Goal: Information Seeking & Learning: Learn about a topic

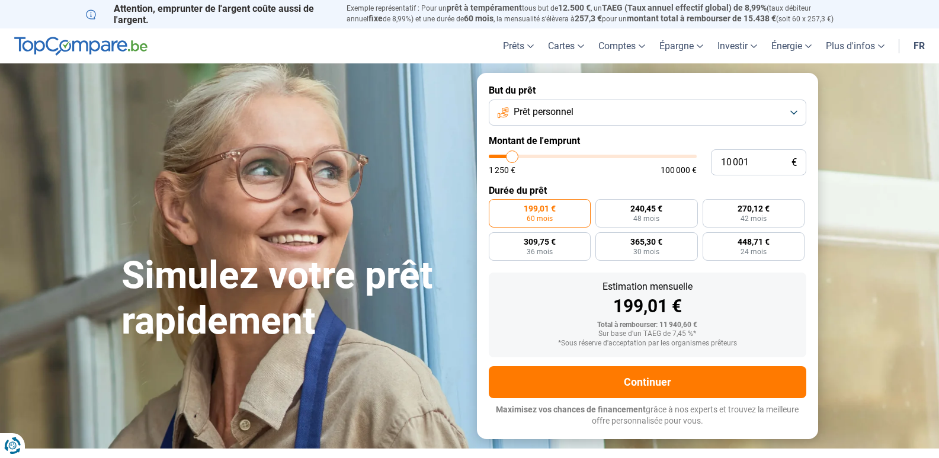
type input "14 250"
type input "14250"
type input "15 000"
type input "15000"
type input "20 000"
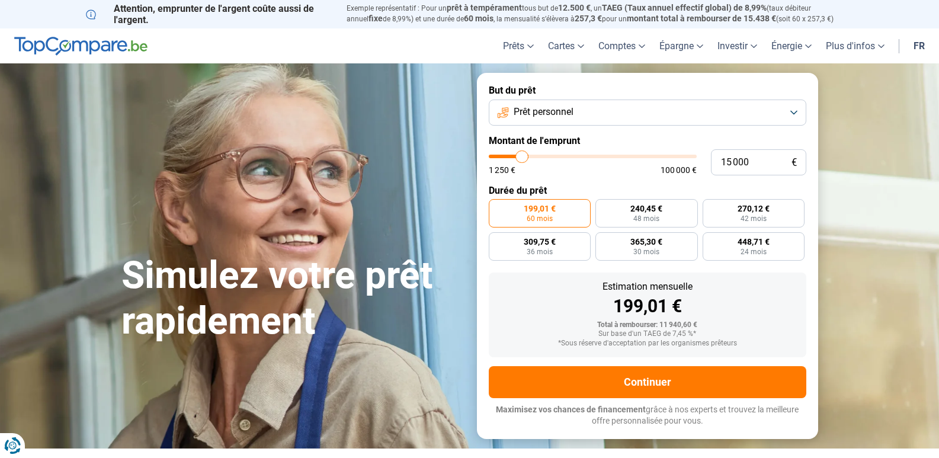
type input "20000"
type input "28 250"
type input "28250"
type input "29 250"
type input "29250"
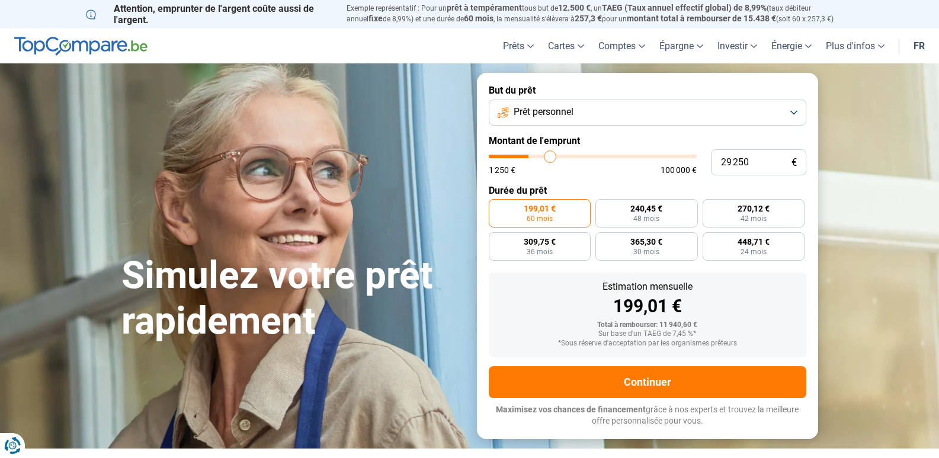
type input "29 500"
type input "29500"
type input "30 250"
type input "30250"
type input "32 750"
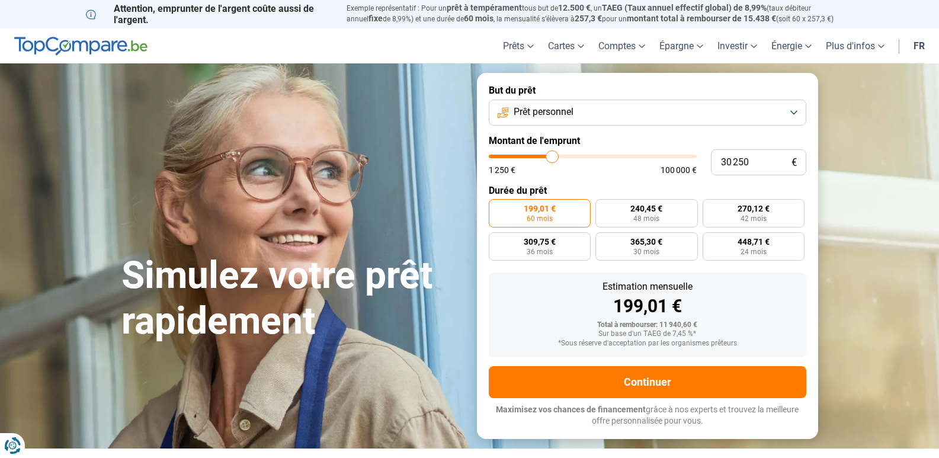
type input "32750"
type input "33 750"
type input "33750"
type input "34 750"
type input "34750"
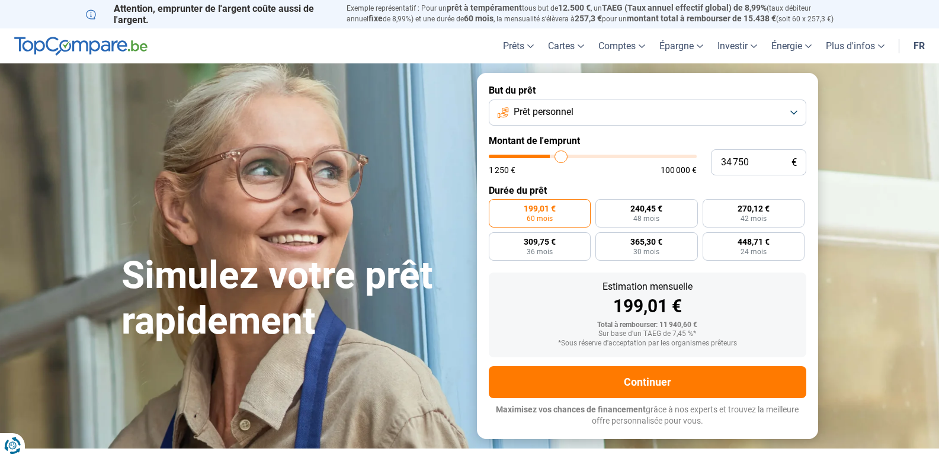
type input "35 250"
type input "35250"
type input "37 750"
type input "37750"
type input "41 500"
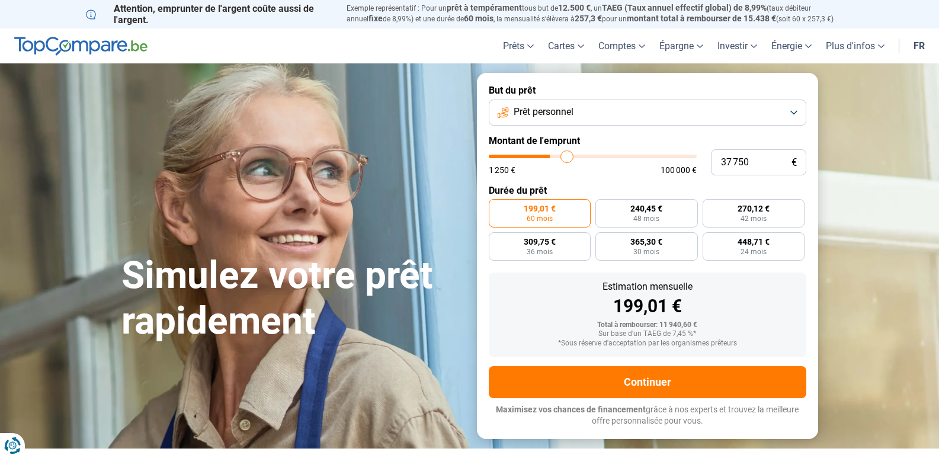
type input "41500"
type input "49 750"
type input "49750"
type input "51 250"
type input "51250"
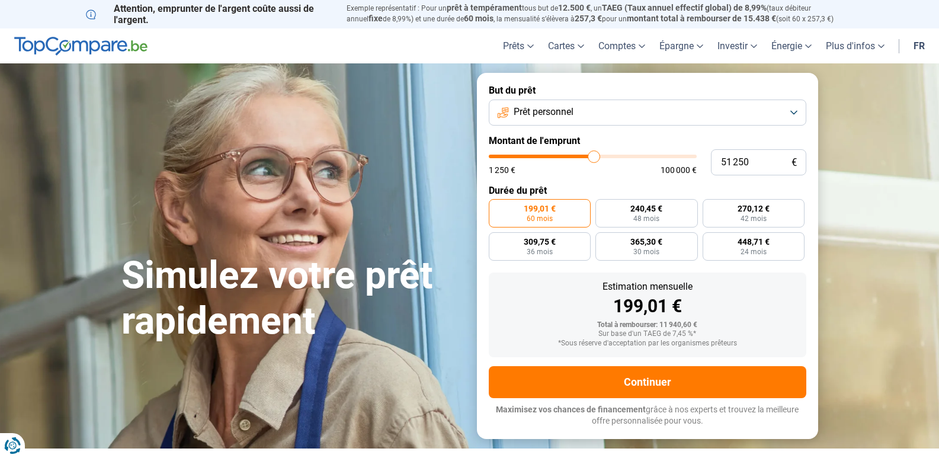
type input "51 500"
type input "51500"
type input "51 250"
type input "51250"
type input "50 250"
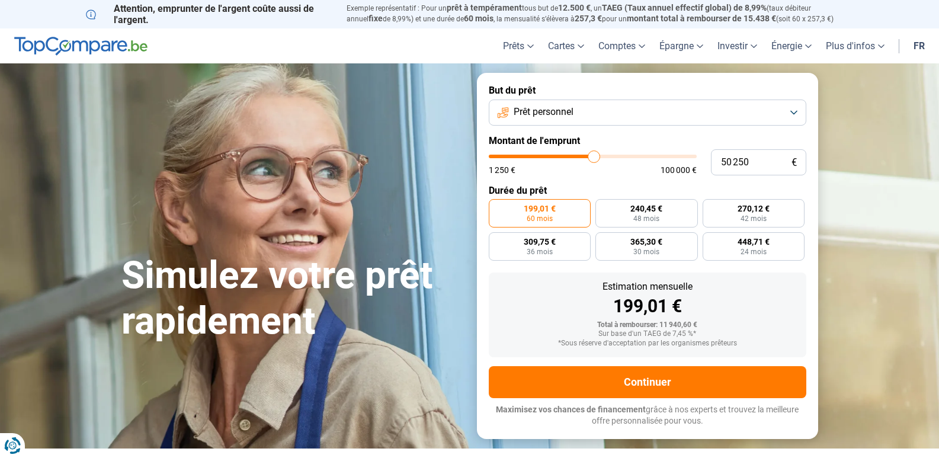
type input "50250"
type input "49 750"
type input "49750"
type input "48 750"
type input "48750"
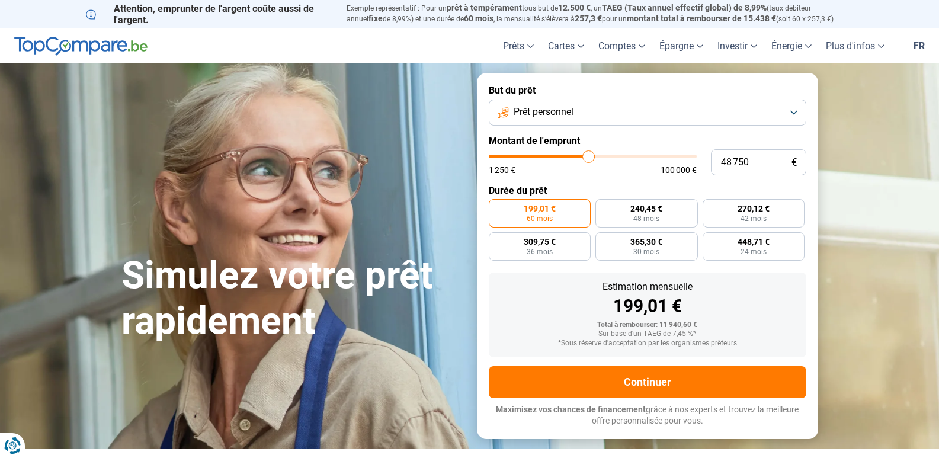
type input "48 250"
type input "48250"
type input "48 000"
type input "48000"
type input "43 500"
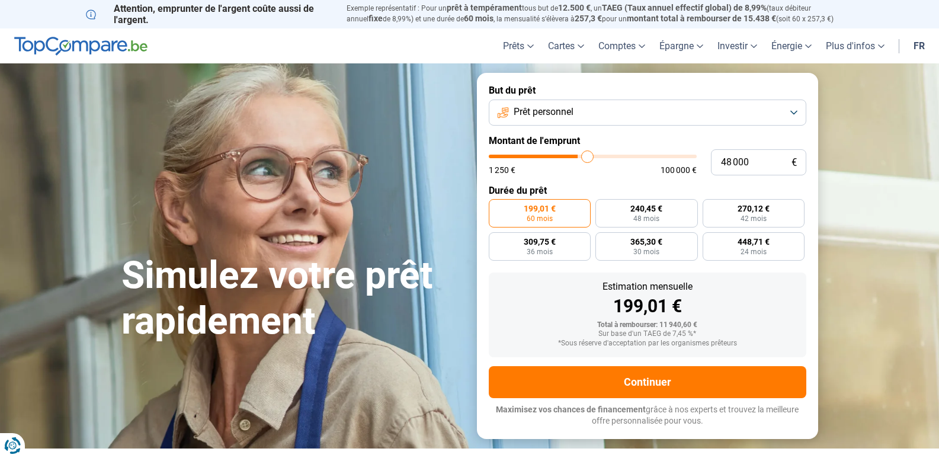
type input "43500"
type input "43 000"
type input "43000"
type input "42 750"
type input "42750"
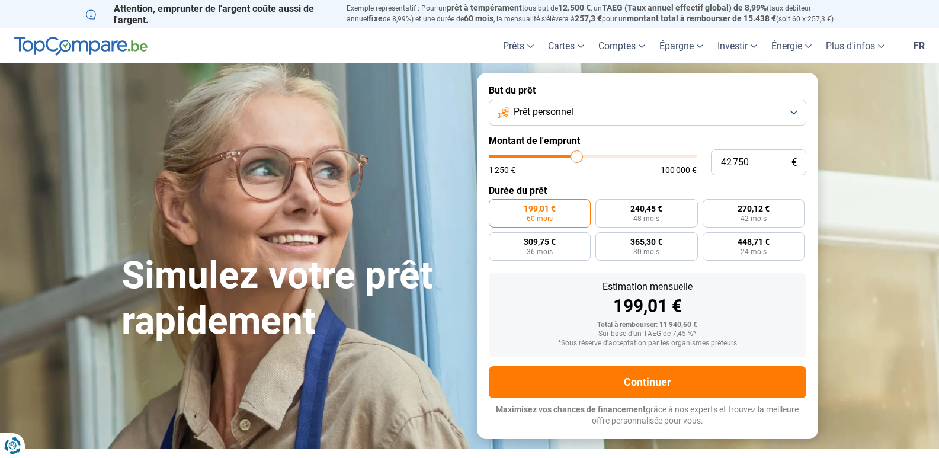
type input "42 500"
type input "42500"
type input "42 250"
type input "42250"
type input "42 000"
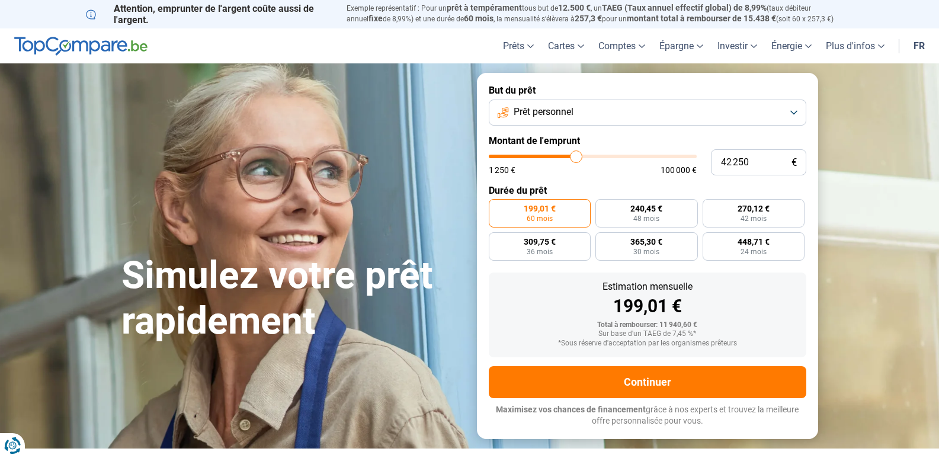
type input "42000"
type input "41 000"
type input "41000"
type input "40 750"
type input "40750"
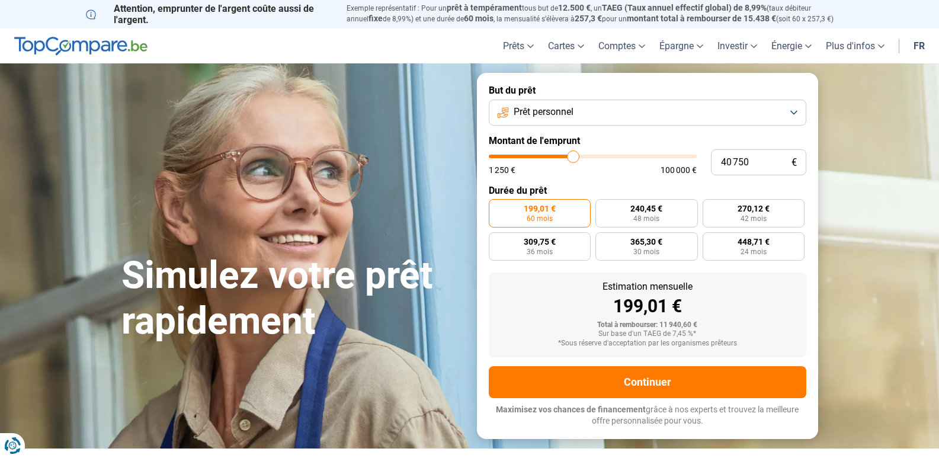
type input "39 750"
type input "39750"
type input "39 500"
type input "39500"
type input "39 250"
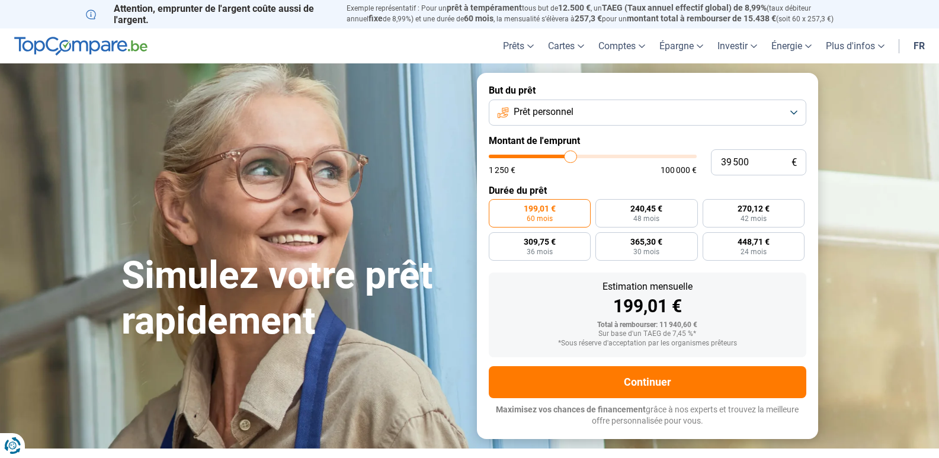
type input "39250"
type input "39 750"
type input "39750"
type input "40 000"
type input "40000"
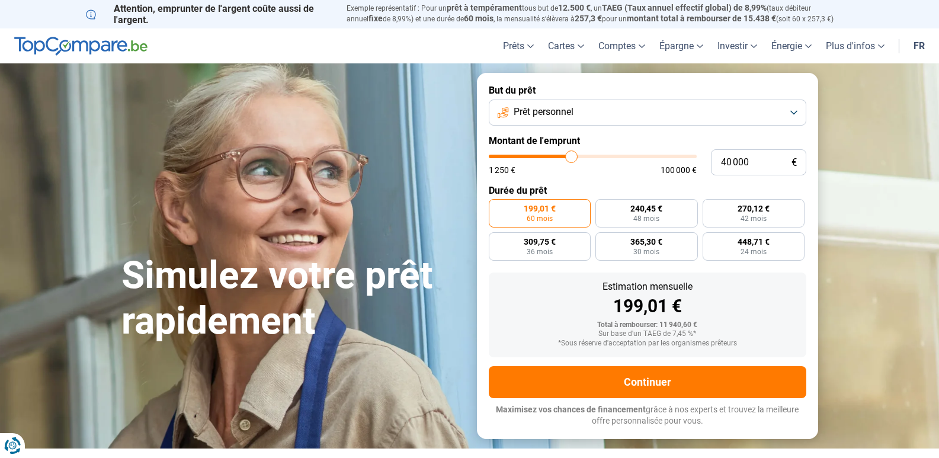
type input "40 250"
type input "40250"
type input "40 750"
type input "40750"
type input "41 000"
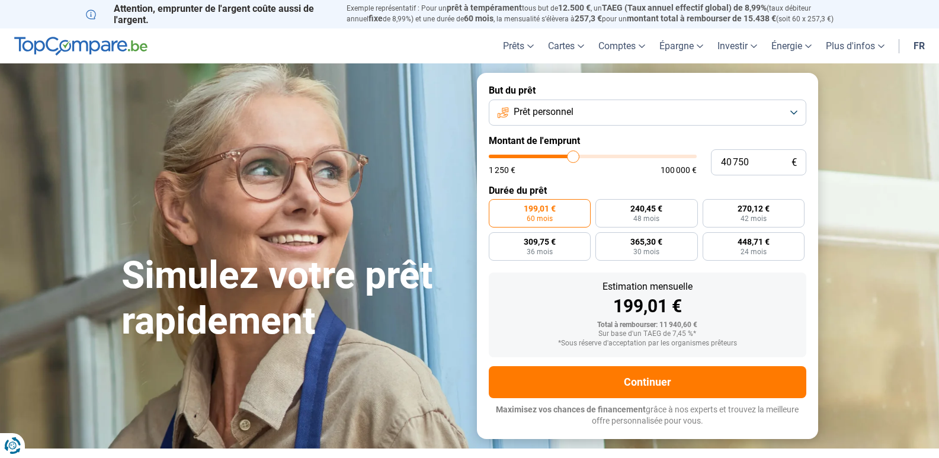
type input "41000"
type input "40 750"
type input "40750"
type input "40 000"
type input "40000"
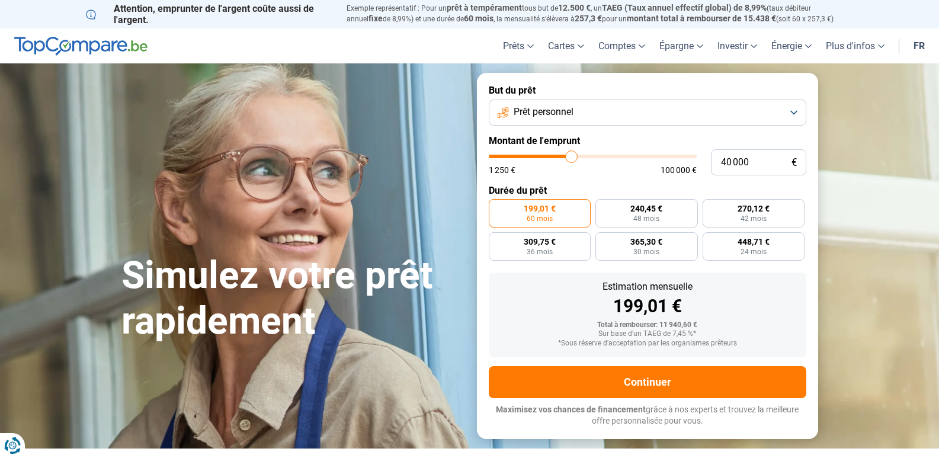
type input "39 750"
type input "39750"
type input "40 250"
drag, startPoint x: 512, startPoint y: 156, endPoint x: 572, endPoint y: 155, distance: 59.8
type input "40250"
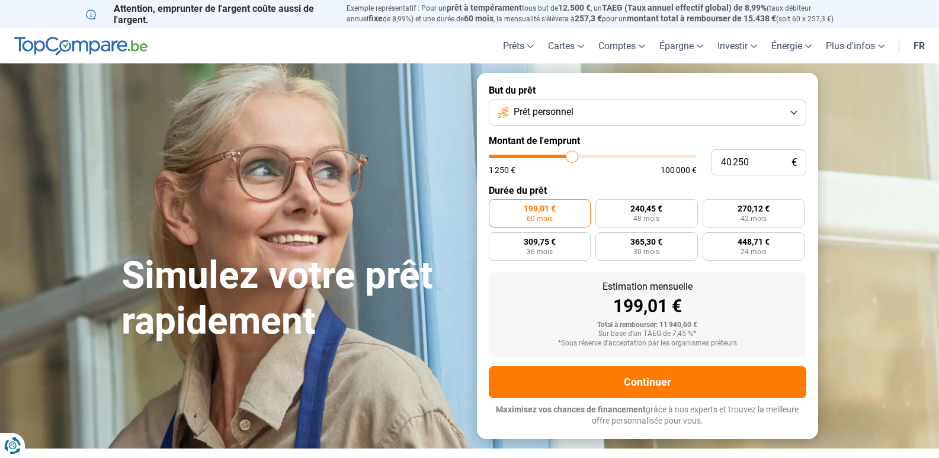
click at [572, 155] on input "range" at bounding box center [593, 157] width 208 height 4
radio input "false"
type input "20 000"
type input "20000"
type input "21 500"
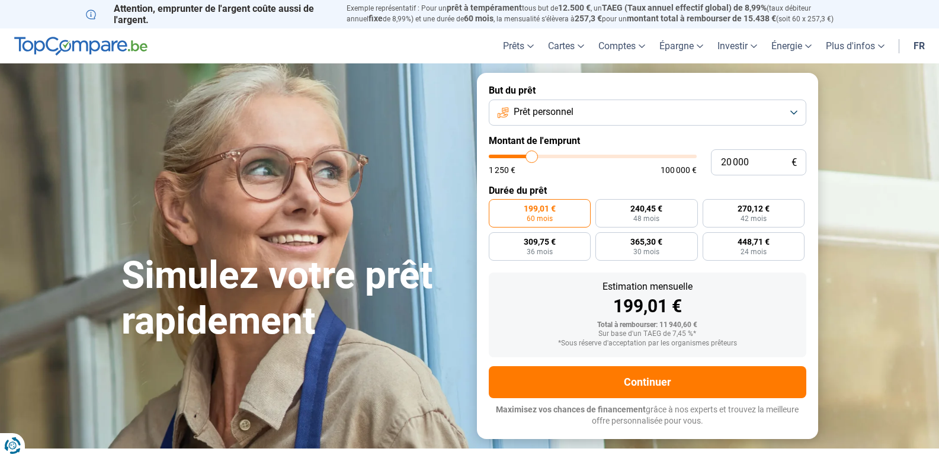
type input "21500"
type input "20 750"
type input "20750"
click at [534, 155] on input "range" at bounding box center [593, 157] width 208 height 4
radio input "false"
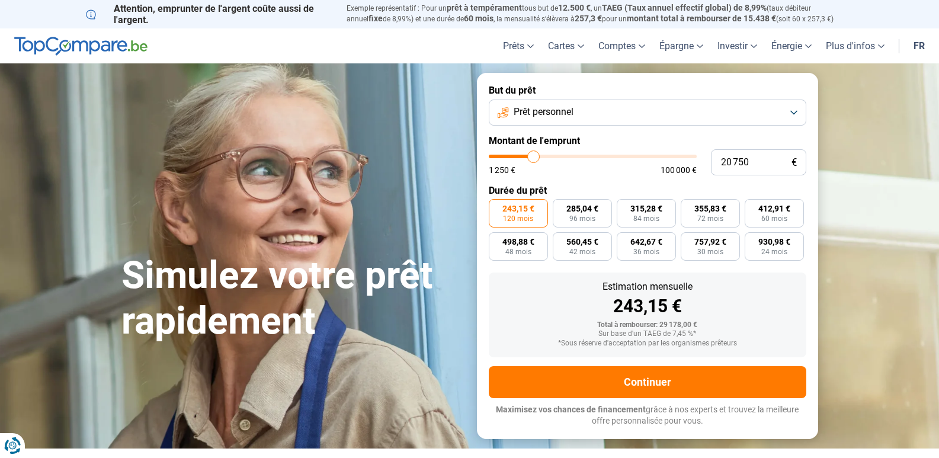
type input "21 500"
type input "21500"
type input "21 750"
type input "21750"
type input "22 250"
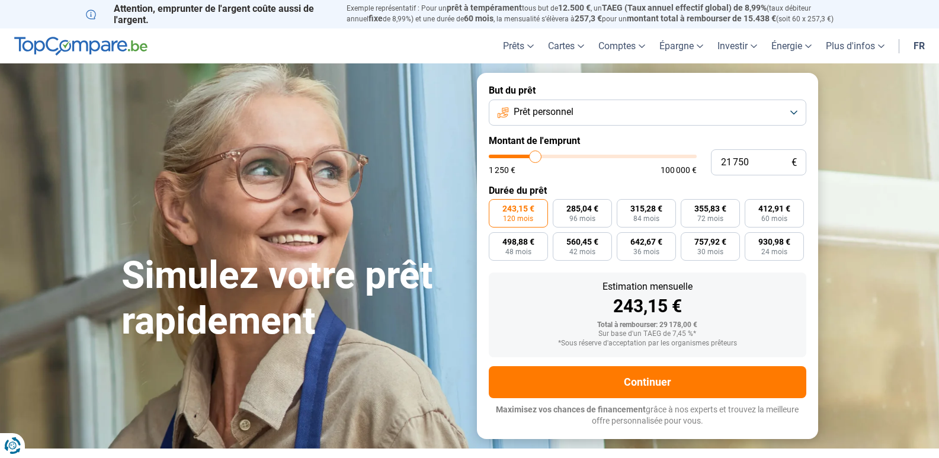
type input "22250"
type input "22 750"
type input "22750"
type input "23 250"
type input "23250"
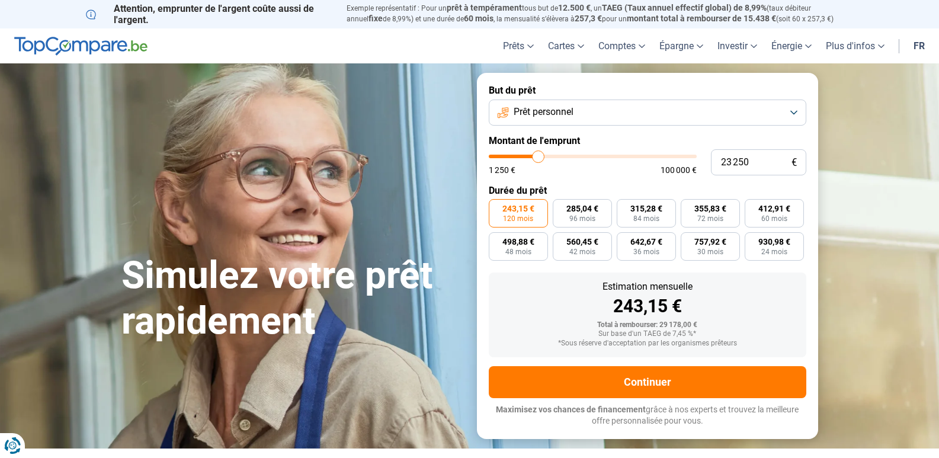
type input "24 250"
type input "24250"
type input "24 500"
type input "24500"
type input "25 000"
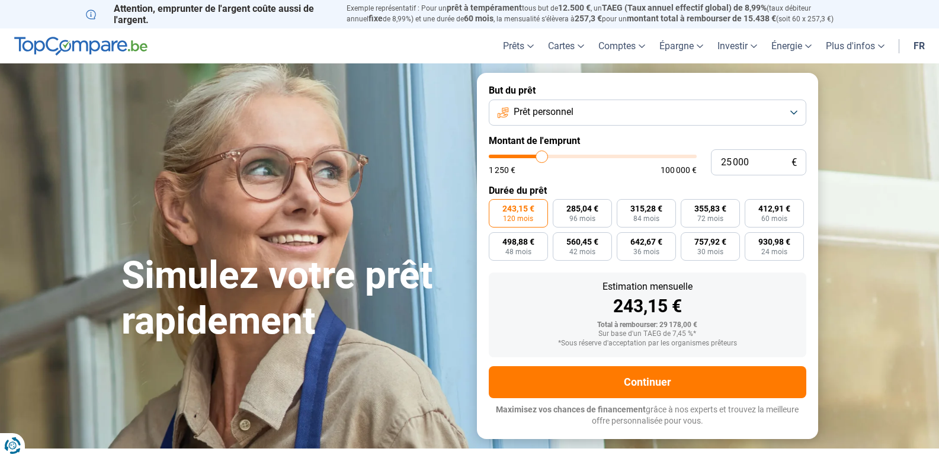
drag, startPoint x: 533, startPoint y: 155, endPoint x: 542, endPoint y: 155, distance: 8.9
type input "25000"
click at [542, 155] on input "range" at bounding box center [593, 157] width 208 height 4
click at [548, 176] on form "But du prêt Prêt personnel Montant de l'emprunt 25 000 € 1 250 € 100 000 € Duré…" at bounding box center [647, 255] width 341 height 365
type input "22 750"
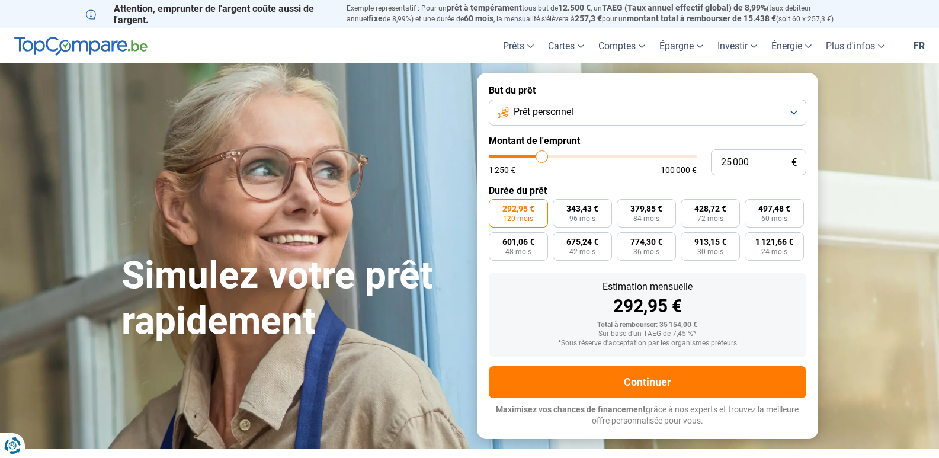
type input "22750"
type input "22 250"
type input "22250"
type input "21 750"
type input "21750"
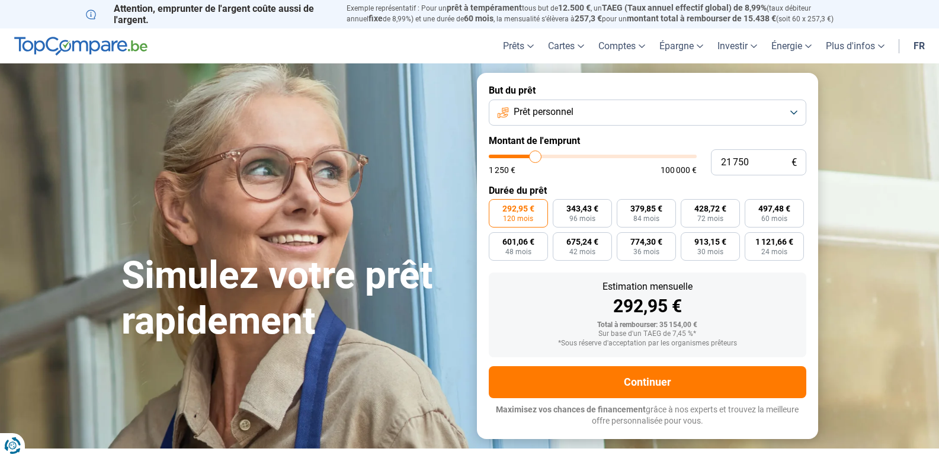
type input "21 500"
type input "21500"
type input "20 750"
type input "20750"
type input "20 500"
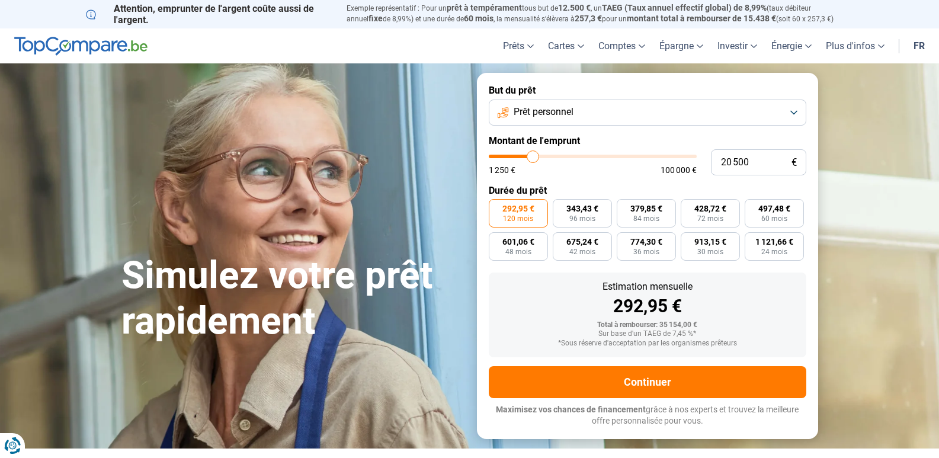
type input "20500"
click at [533, 155] on input "range" at bounding box center [593, 157] width 208 height 4
type input "21 250"
type input "21250"
type input "21 500"
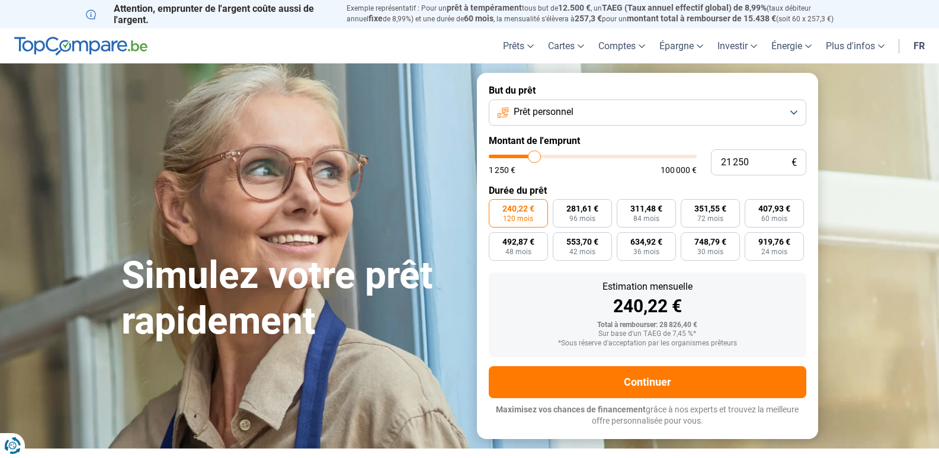
type input "21500"
type input "22 000"
type input "22000"
type input "22 250"
type input "22250"
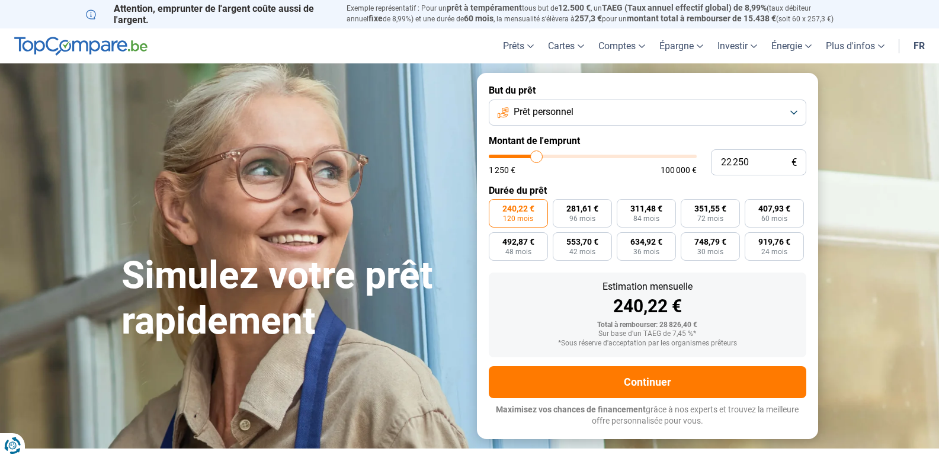
type input "23 250"
type input "23250"
type input "24 250"
type input "24250"
type input "24 500"
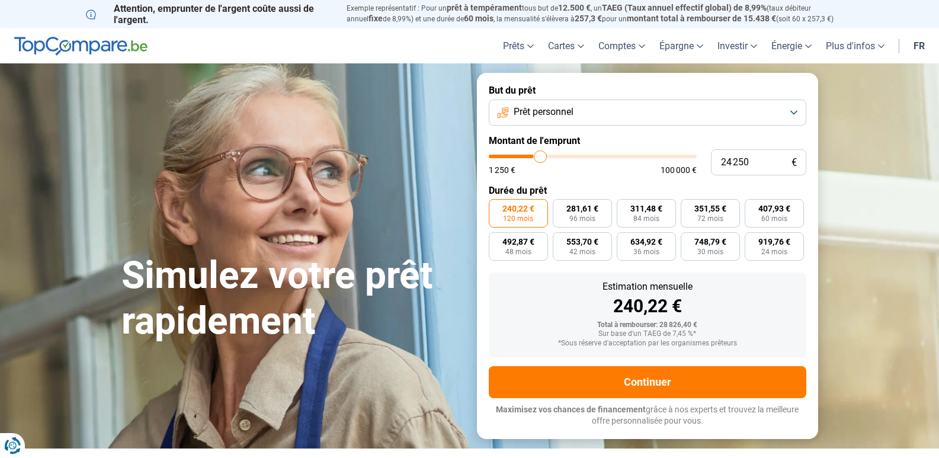
type input "24500"
type input "25 000"
drag, startPoint x: 533, startPoint y: 155, endPoint x: 542, endPoint y: 154, distance: 9.0
type input "25000"
click at [542, 155] on input "range" at bounding box center [593, 157] width 208 height 4
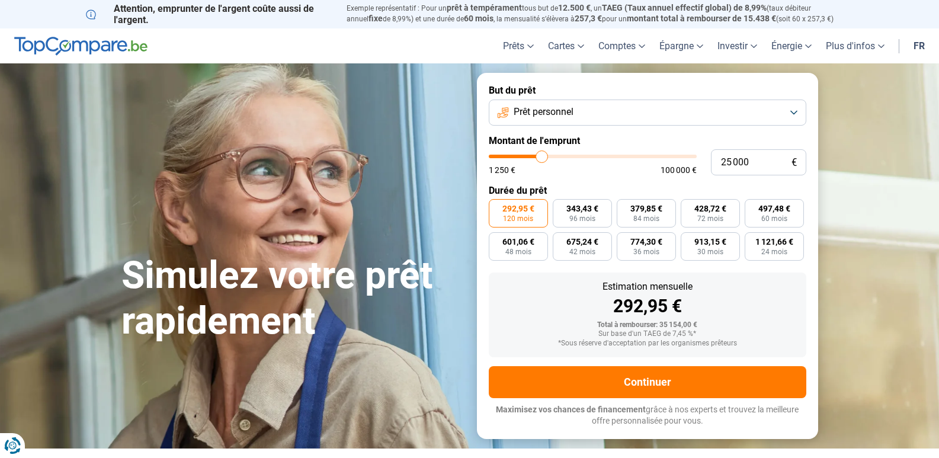
type input "24 750"
type input "24750"
type input "25 250"
type input "25250"
type input "25 750"
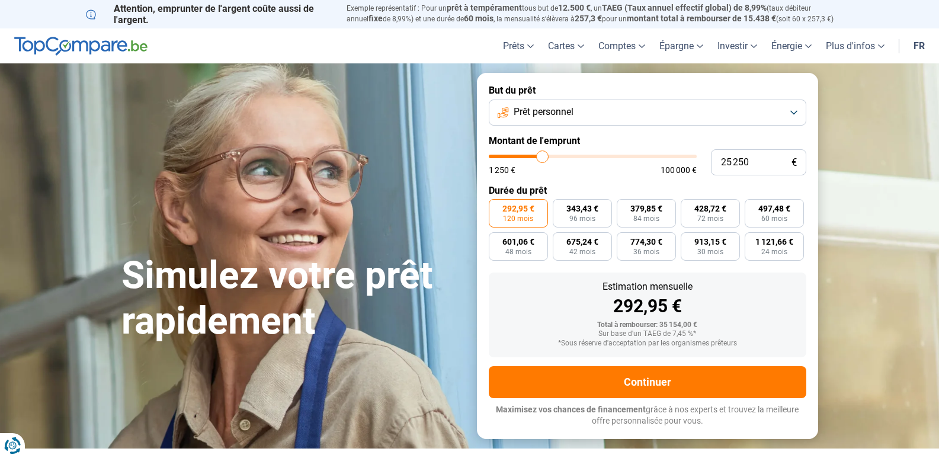
type input "25750"
type input "26 250"
type input "26250"
type input "26 750"
type input "26750"
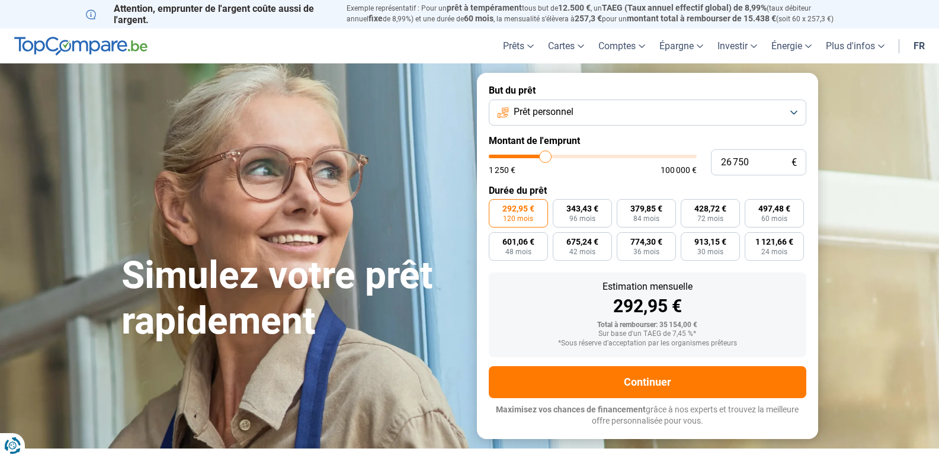
type input "27 250"
type input "27250"
type input "27 500"
type input "27500"
type input "27 750"
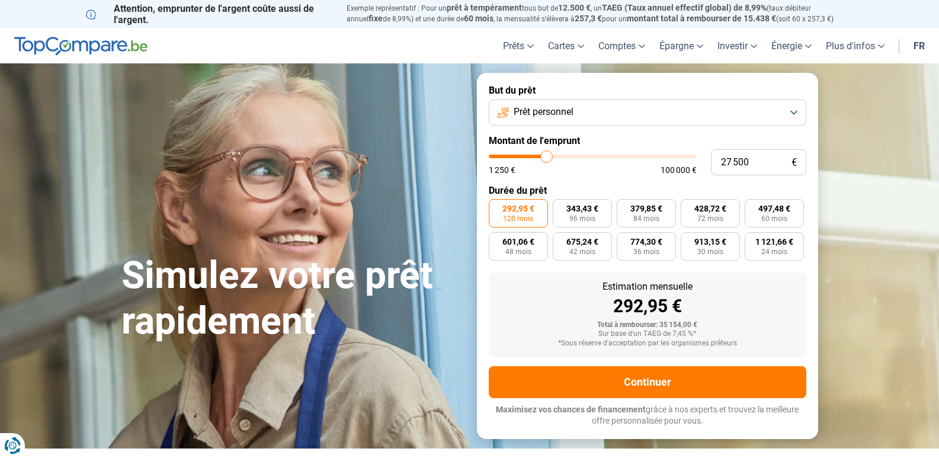
type input "27750"
type input "28 000"
type input "28000"
type input "28 250"
type input "28250"
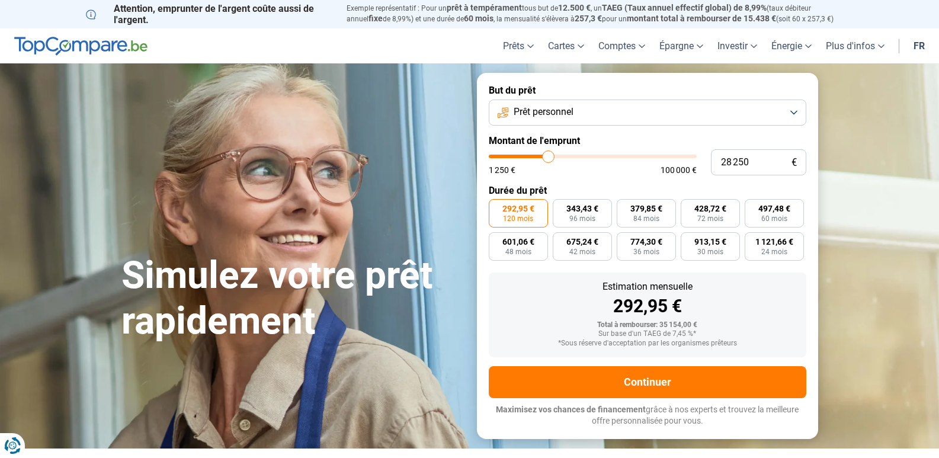
type input "28 750"
type input "28750"
type input "29 000"
type input "29000"
type input "29 250"
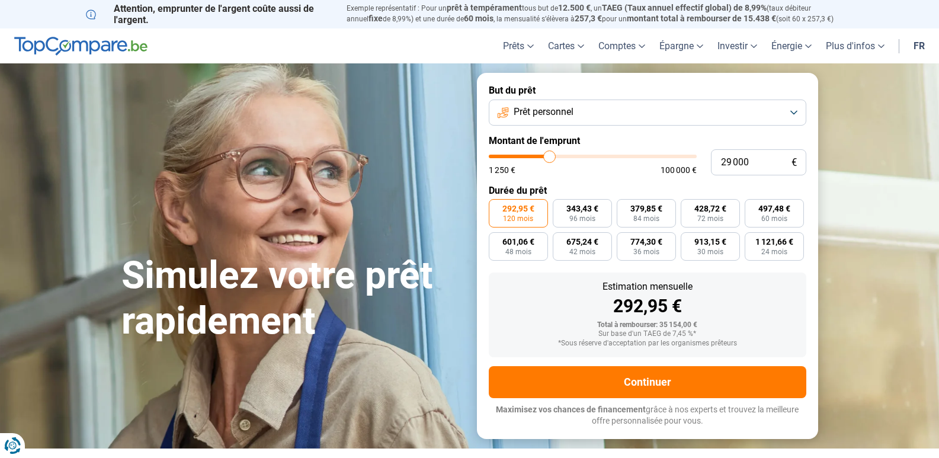
type input "29250"
type input "29 500"
type input "29500"
type input "29 750"
type input "29750"
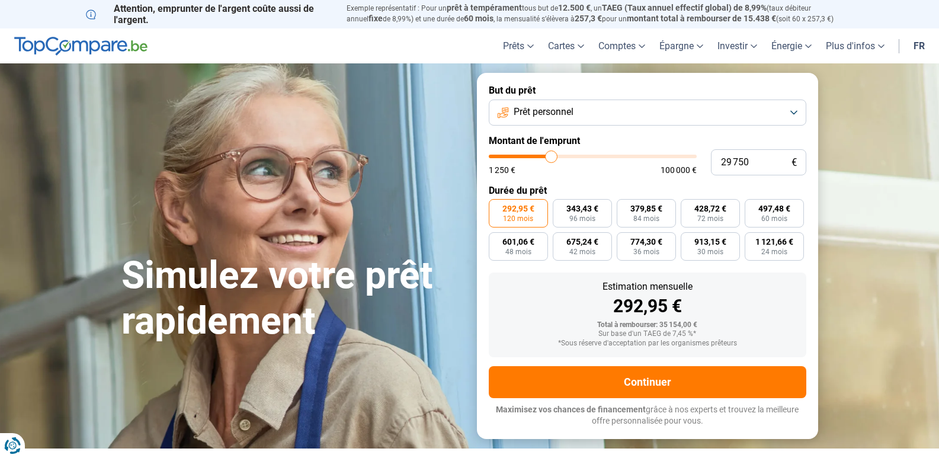
type input "30 250"
type input "30250"
type input "30 500"
drag, startPoint x: 541, startPoint y: 154, endPoint x: 553, endPoint y: 158, distance: 12.5
type input "30500"
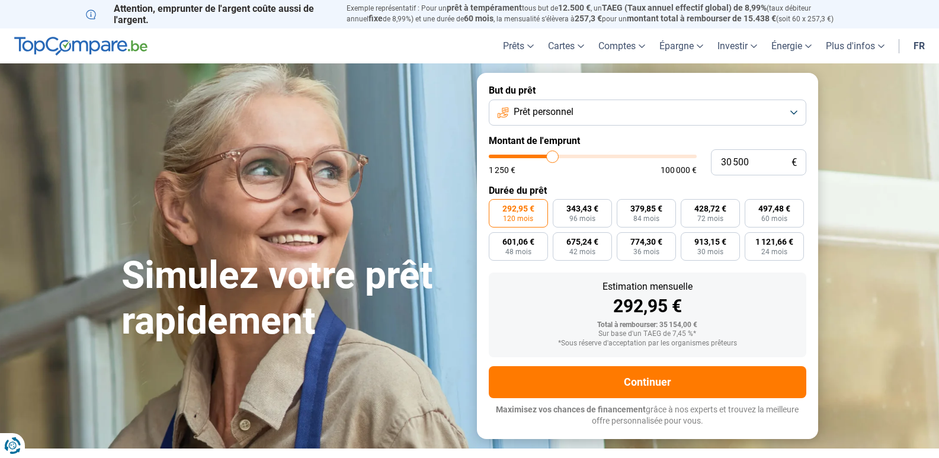
click at [553, 158] on input "range" at bounding box center [593, 157] width 208 height 4
type input "29 250"
type input "29250"
type input "29 000"
type input "29000"
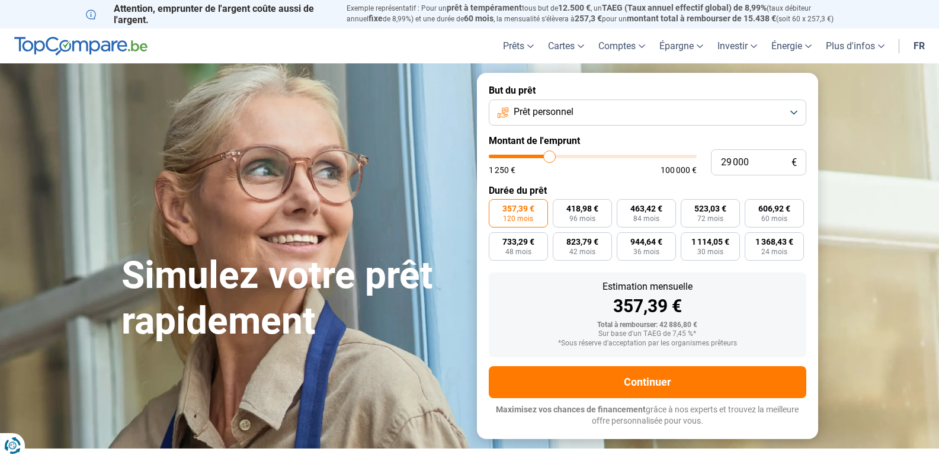
type input "28 750"
type input "28750"
type input "28 250"
type input "28250"
type input "28 000"
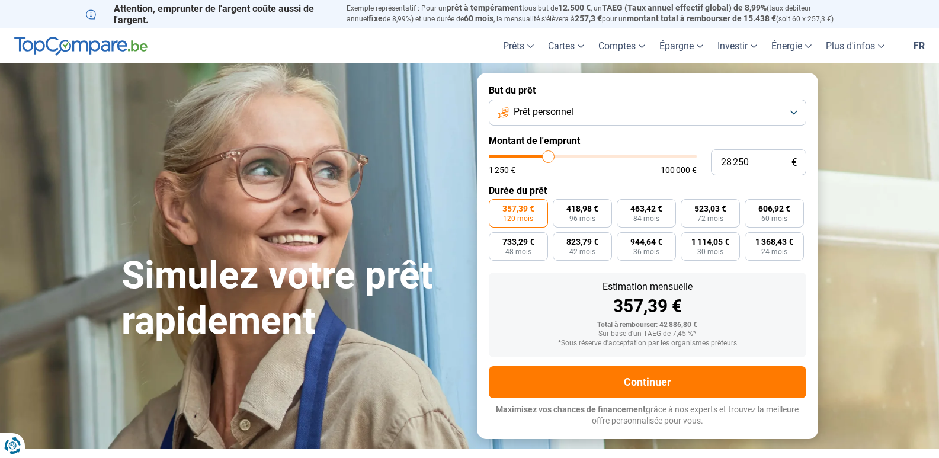
type input "28000"
type input "27 500"
type input "27500"
type input "26 750"
type input "26750"
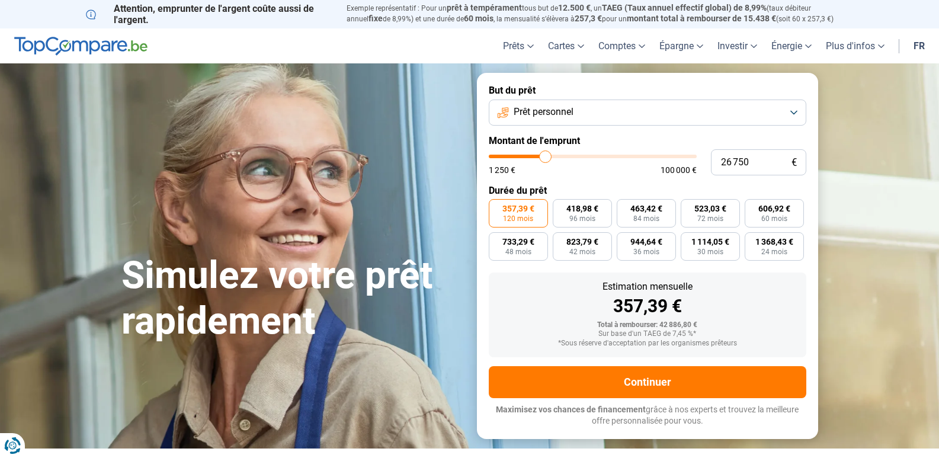
type input "26 500"
type input "26500"
type input "26 250"
type input "26250"
type input "26 000"
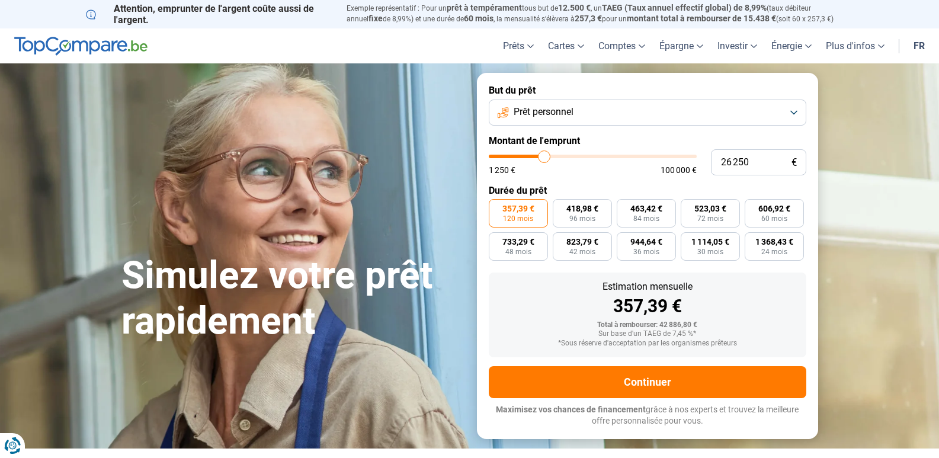
type input "26000"
type input "25 750"
type input "25750"
type input "25 250"
type input "25250"
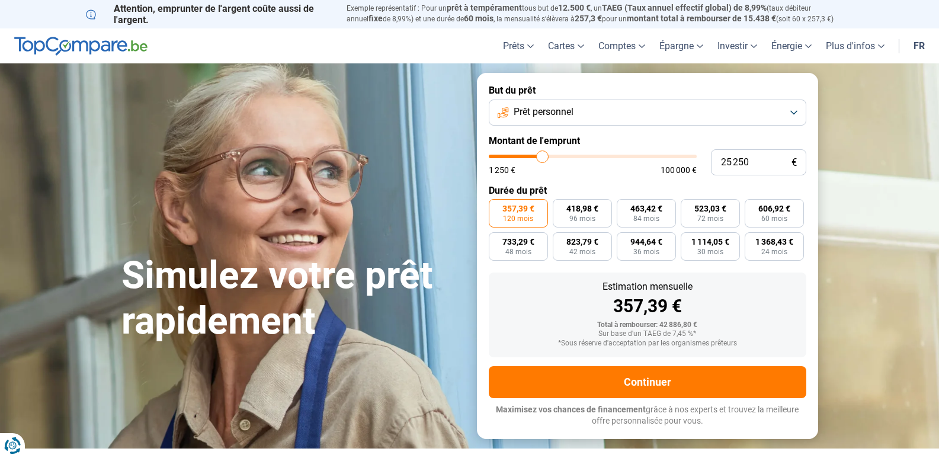
type input "25 000"
type input "25000"
type input "24 750"
type input "24750"
type input "24 500"
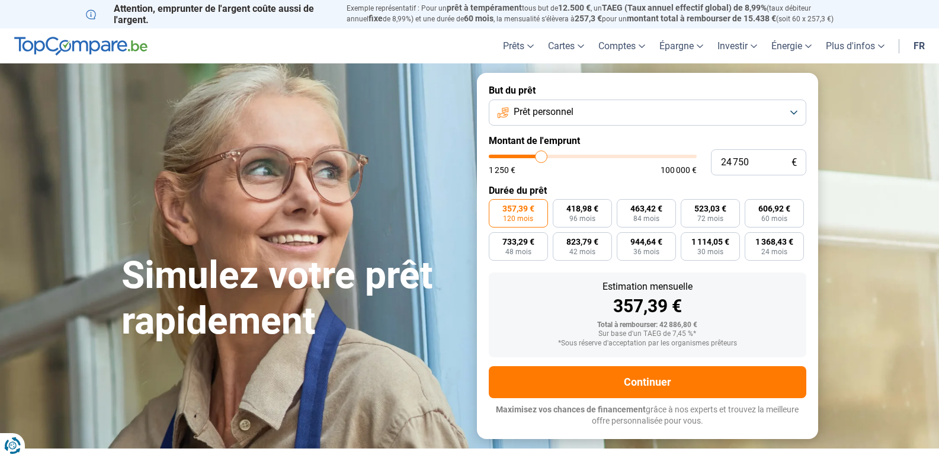
type input "24500"
type input "24 750"
type input "24750"
type input "25 250"
type input "25250"
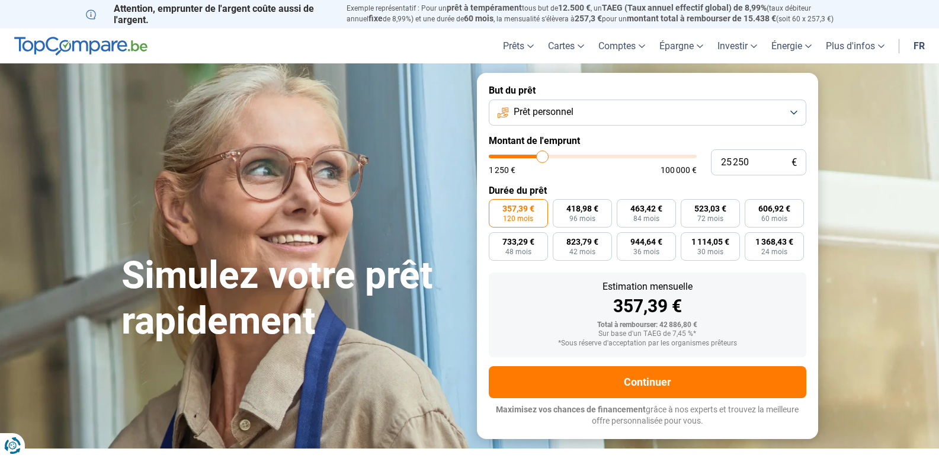
type input "25 750"
drag, startPoint x: 551, startPoint y: 157, endPoint x: 543, endPoint y: 153, distance: 9.3
type input "25750"
click at [543, 155] on input "range" at bounding box center [593, 157] width 208 height 4
click at [532, 314] on div "301,74 €" at bounding box center [647, 306] width 299 height 18
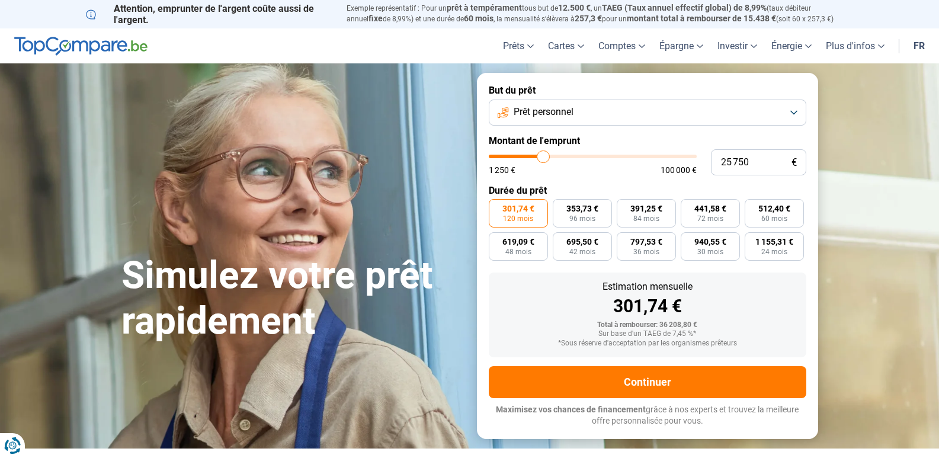
type input "26 000"
type input "26000"
type input "27 750"
type input "27750"
type input "28 750"
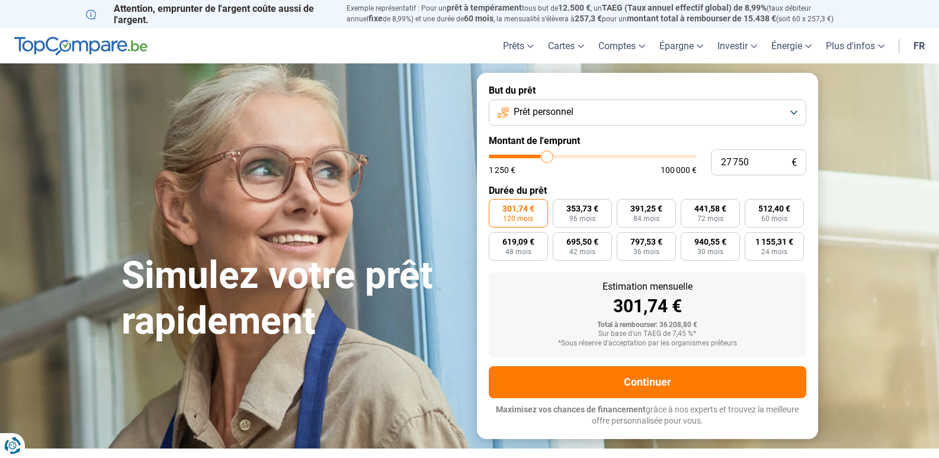
type input "28750"
type input "29 750"
type input "29750"
type input "30 250"
type input "30250"
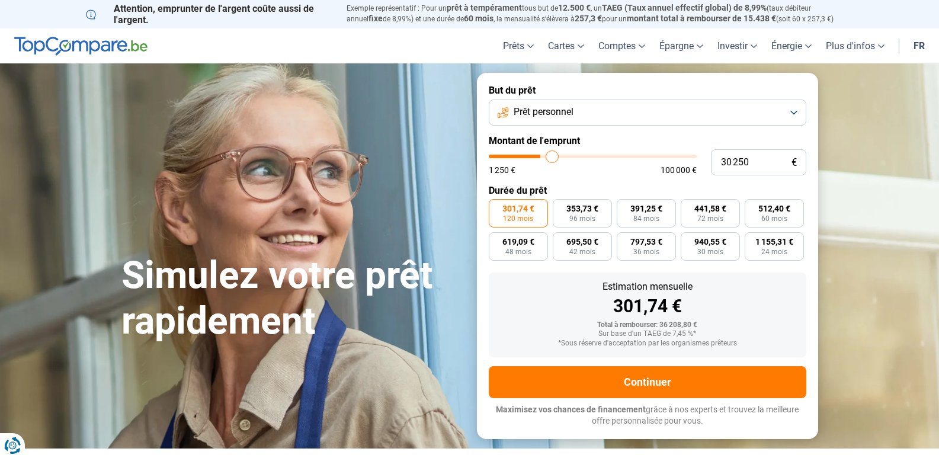
type input "30 500"
type input "30500"
type input "29 750"
type input "29750"
type input "29 500"
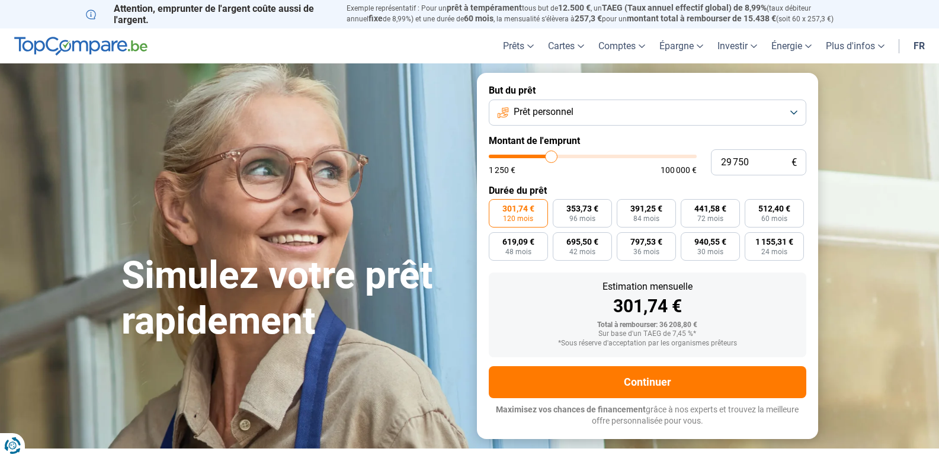
type input "29500"
type input "29 250"
type input "29250"
type input "29 000"
type input "29000"
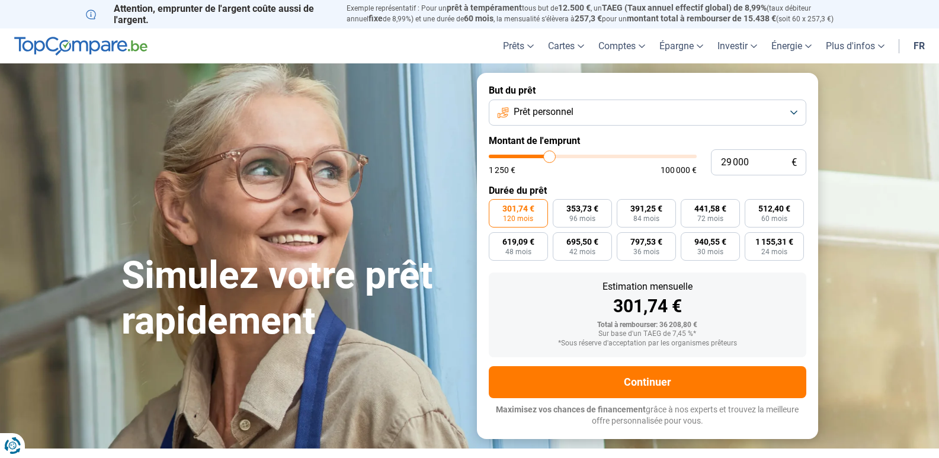
type input "28 750"
type input "28750"
type input "29 000"
type input "29000"
type input "29 250"
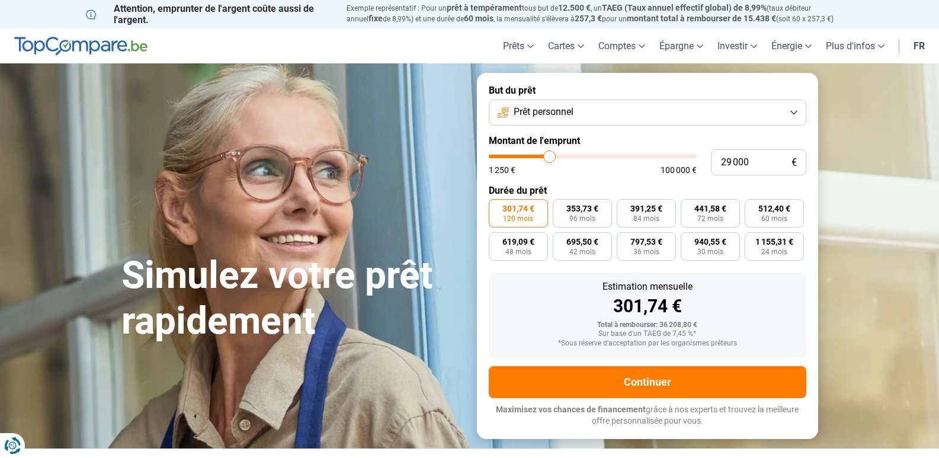
type input "29250"
type input "29 500"
type input "29500"
type input "29 750"
type input "29750"
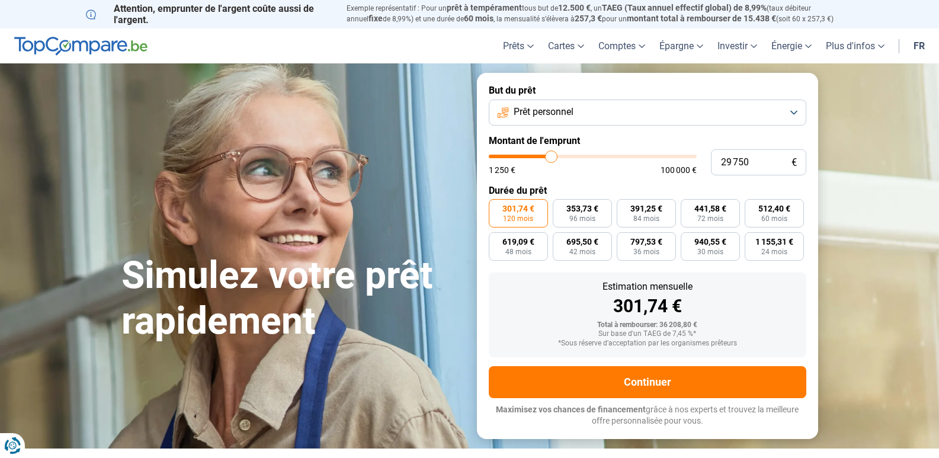
type input "30 250"
type input "30250"
type input "30 500"
type input "30500"
type input "30 750"
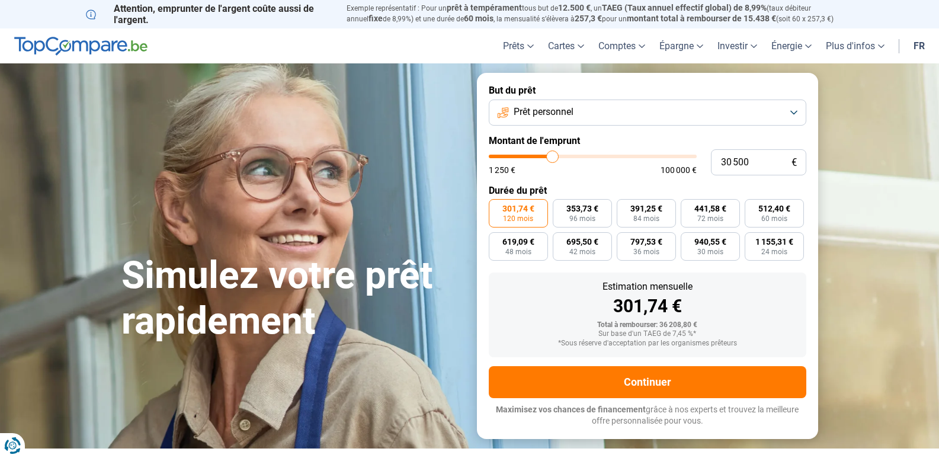
type input "30750"
type input "30 500"
type input "30500"
type input "30 250"
type input "30250"
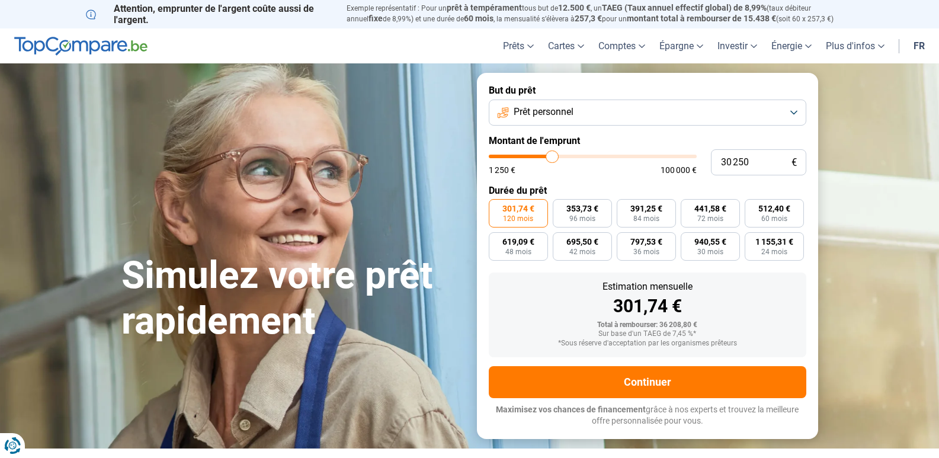
type input "29 750"
type input "29750"
type input "29 500"
type input "29500"
type input "29 750"
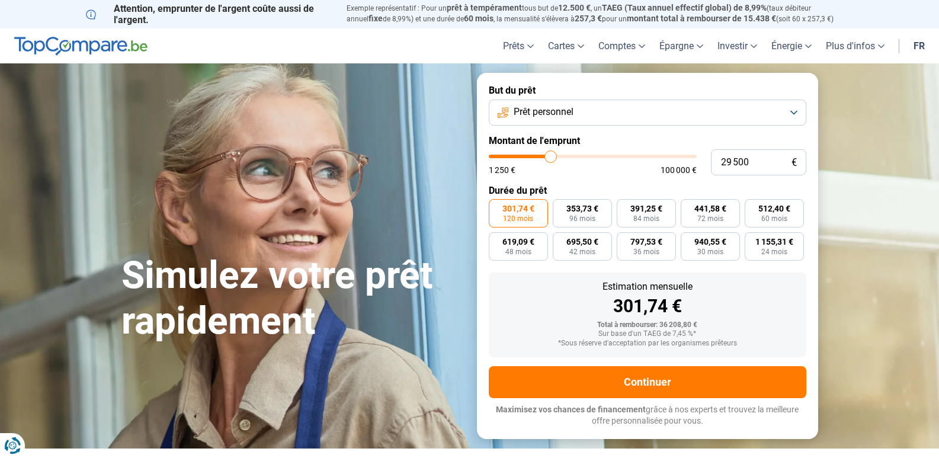
type input "29750"
type input "30 500"
drag, startPoint x: 543, startPoint y: 156, endPoint x: 553, endPoint y: 147, distance: 13.8
type input "30500"
click at [553, 155] on input "range" at bounding box center [593, 157] width 208 height 4
